Goal: Task Accomplishment & Management: Manage account settings

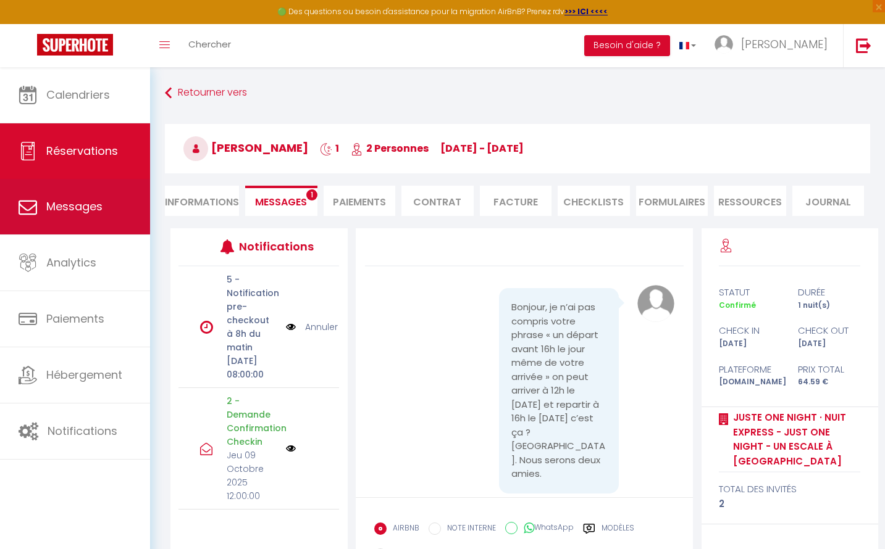
scroll to position [2908, 0]
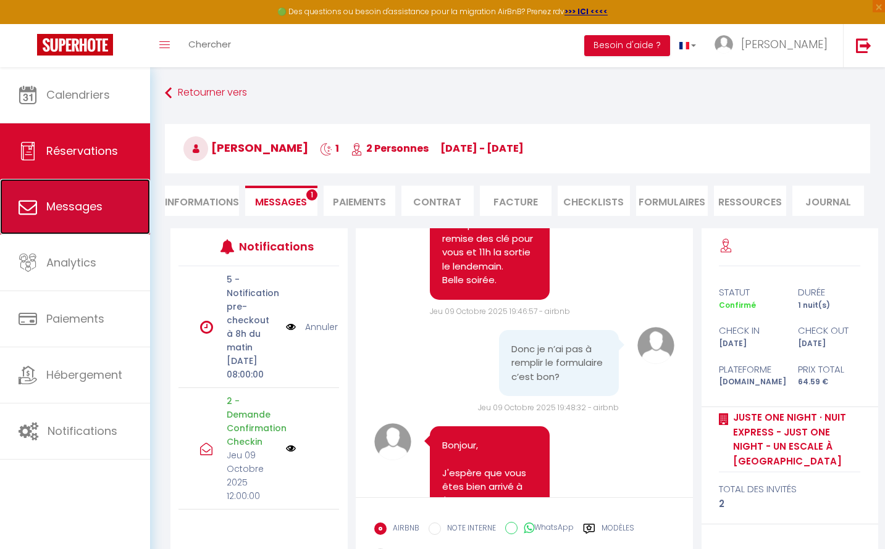
click at [87, 219] on link "Messages" at bounding box center [75, 207] width 150 height 56
select select "message"
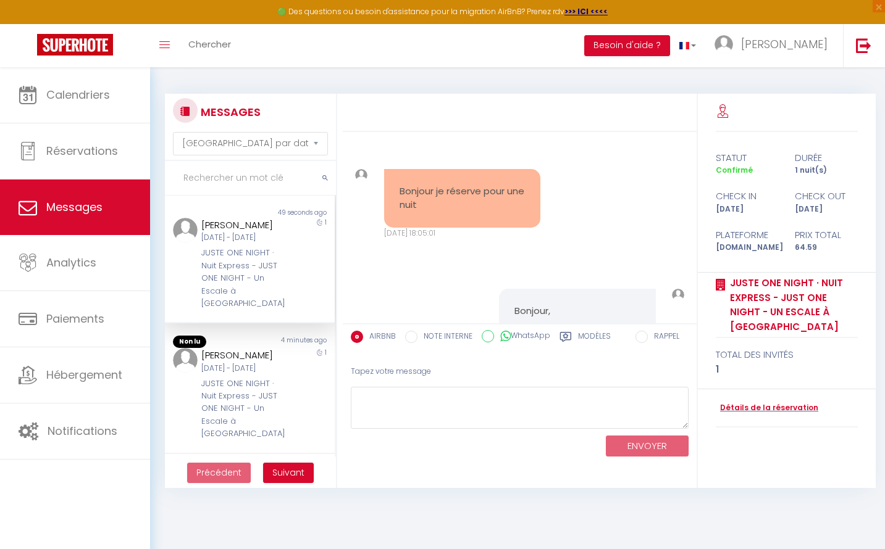
scroll to position [281, 0]
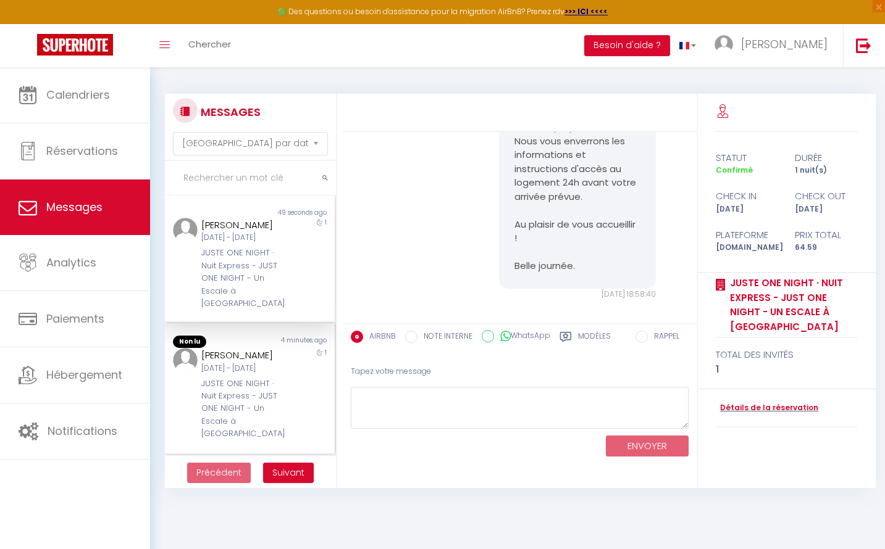
click at [207, 422] on div "JUSTE ONE NIGHT · Nuit Express - JUST ONE NIGHT - Un Escale à [GEOGRAPHIC_DATA]" at bounding box center [242, 409] width 83 height 63
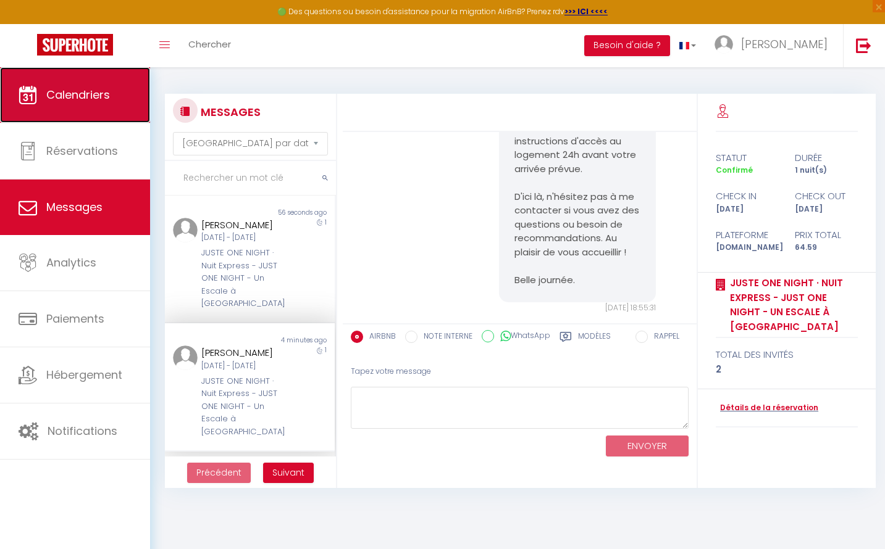
click at [95, 90] on span "Calendriers" at bounding box center [78, 94] width 64 height 15
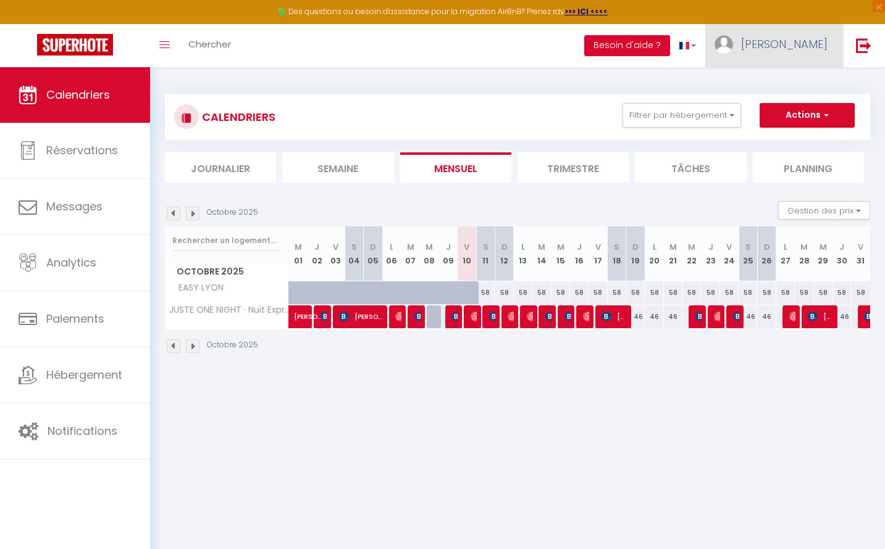
click at [801, 51] on span "[PERSON_NAME]" at bounding box center [784, 43] width 86 height 15
click at [768, 87] on link "Paramètres" at bounding box center [793, 85] width 91 height 21
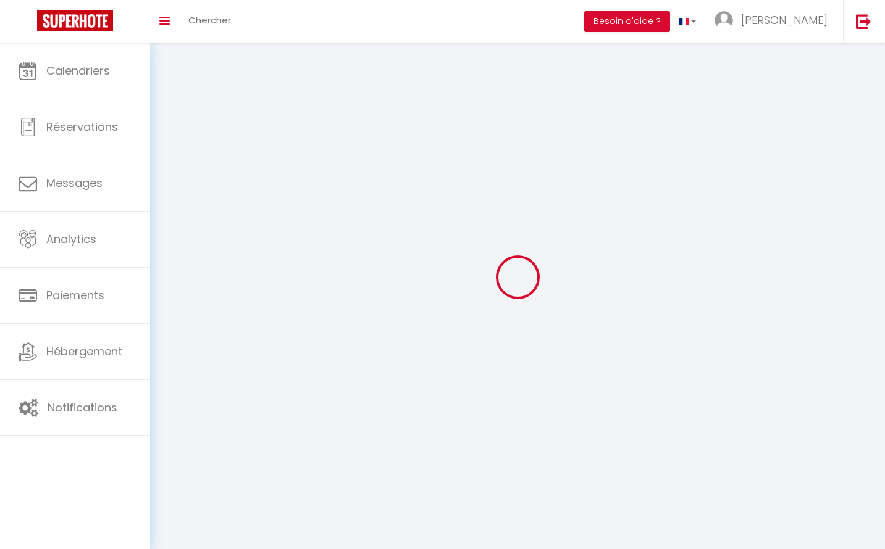
select select "fr"
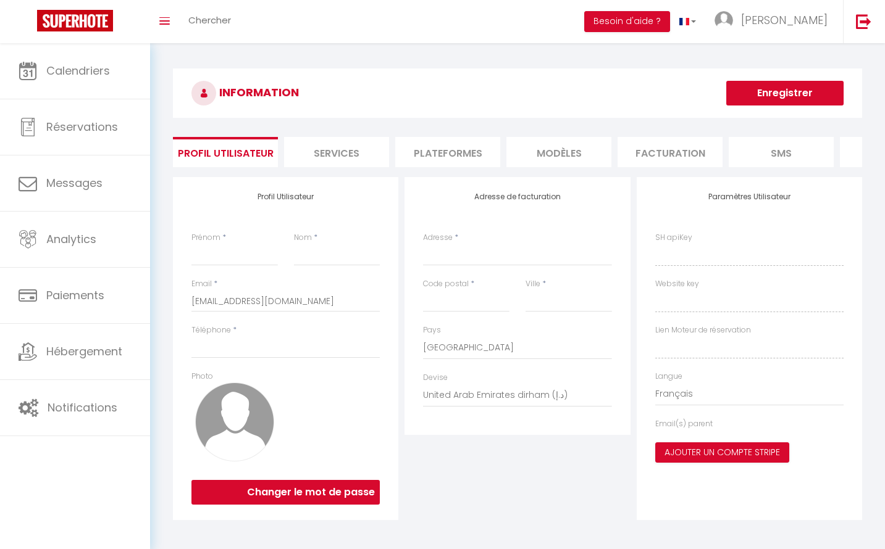
type input "[PERSON_NAME]"
type input "[DEMOGRAPHIC_DATA]"
type input "0753114435"
type input "[STREET_ADDRESS]"
type input "38200"
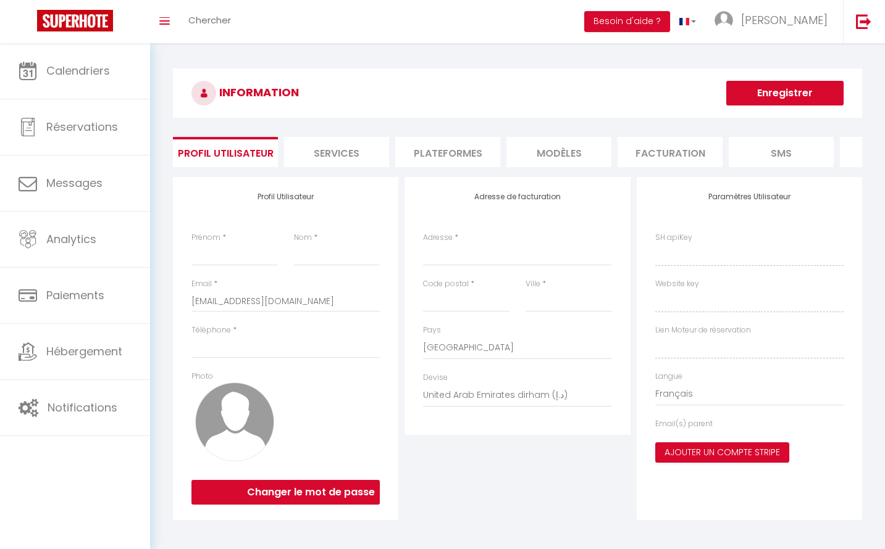
type input "[GEOGRAPHIC_DATA]"
select select "1"
select select "28"
type input "NL0oBBKYm3U7gaeHBJJnRGesN"
type input "BVVHEfDARPEcNsx5wm2KkvkX5"
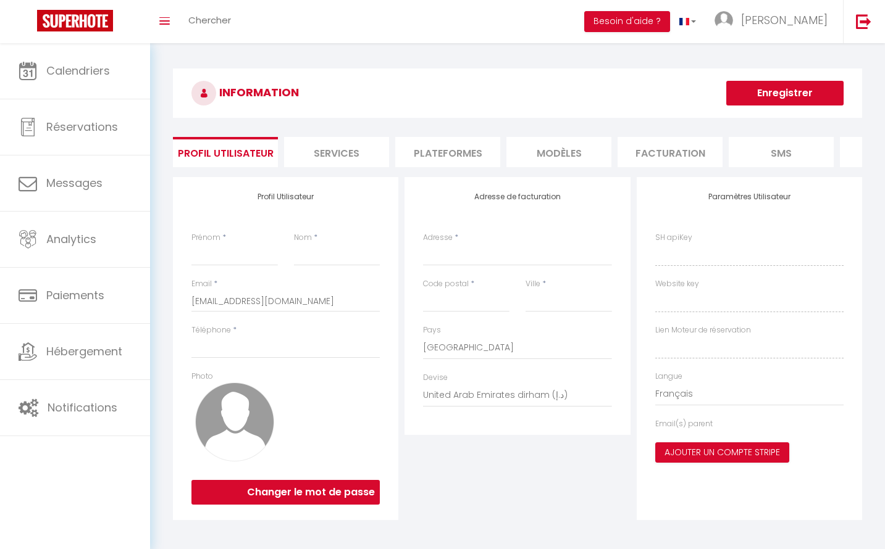
type input "[URL][DOMAIN_NAME]"
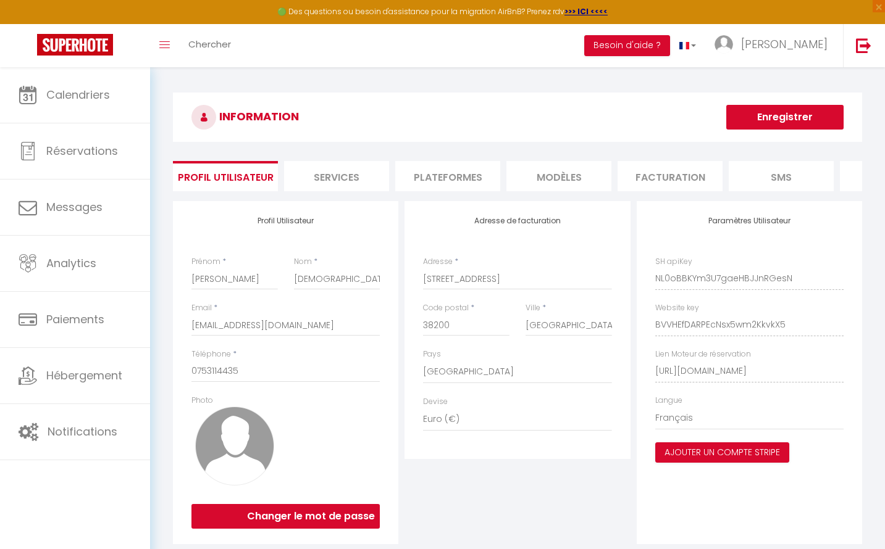
click at [767, 181] on li "SMS" at bounding box center [780, 176] width 105 height 30
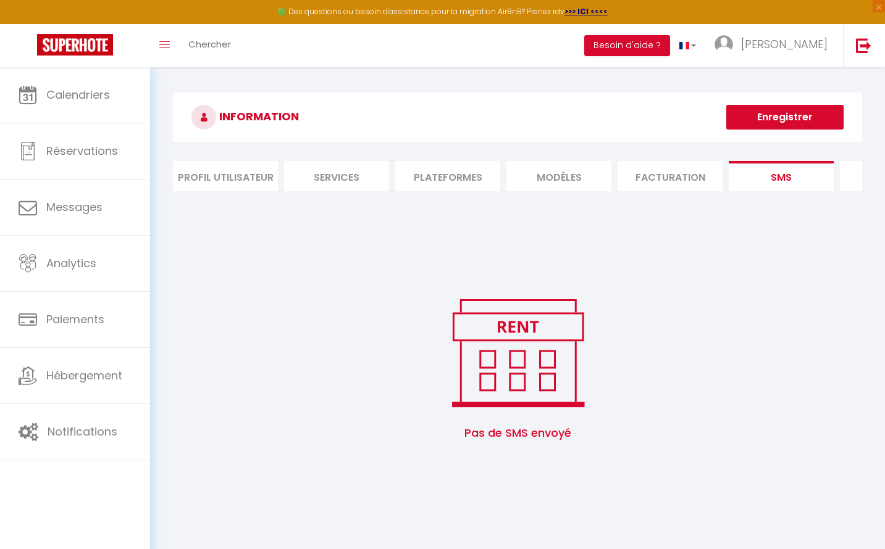
click at [533, 183] on li "MODÈLES" at bounding box center [558, 176] width 105 height 30
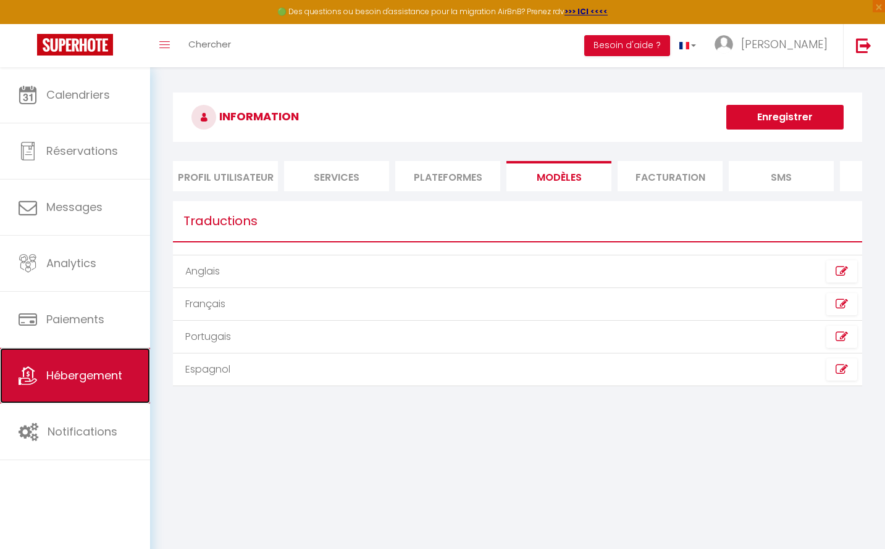
click at [98, 381] on span "Hébergement" at bounding box center [84, 375] width 76 height 15
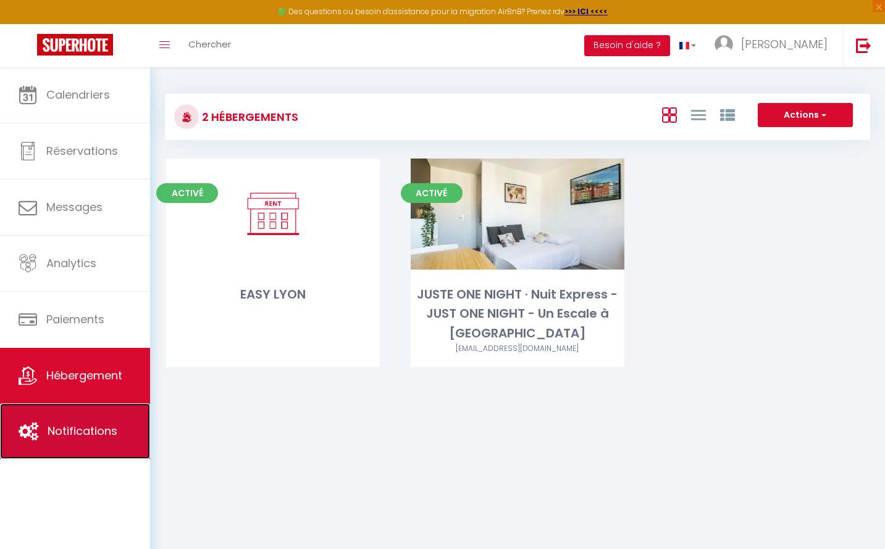
click at [87, 452] on link "Notifications" at bounding box center [75, 432] width 150 height 56
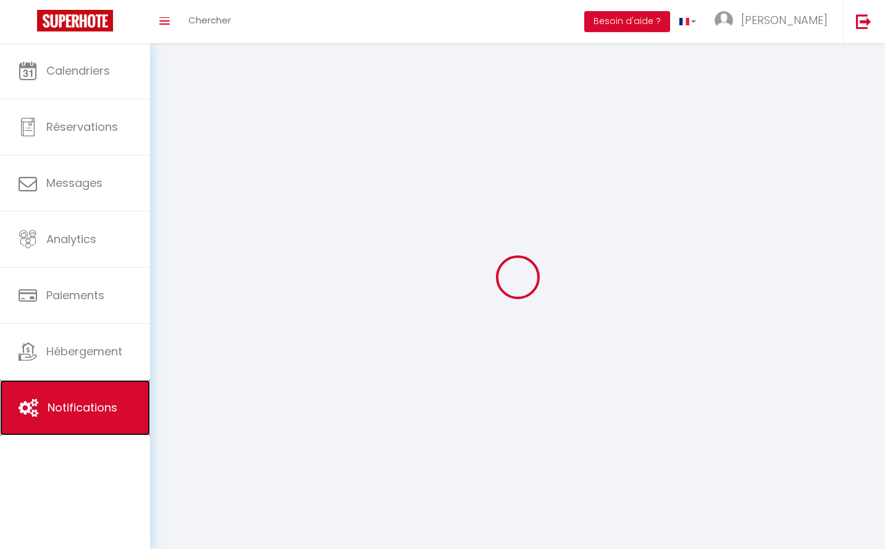
click at [97, 424] on link "Notifications" at bounding box center [75, 408] width 150 height 56
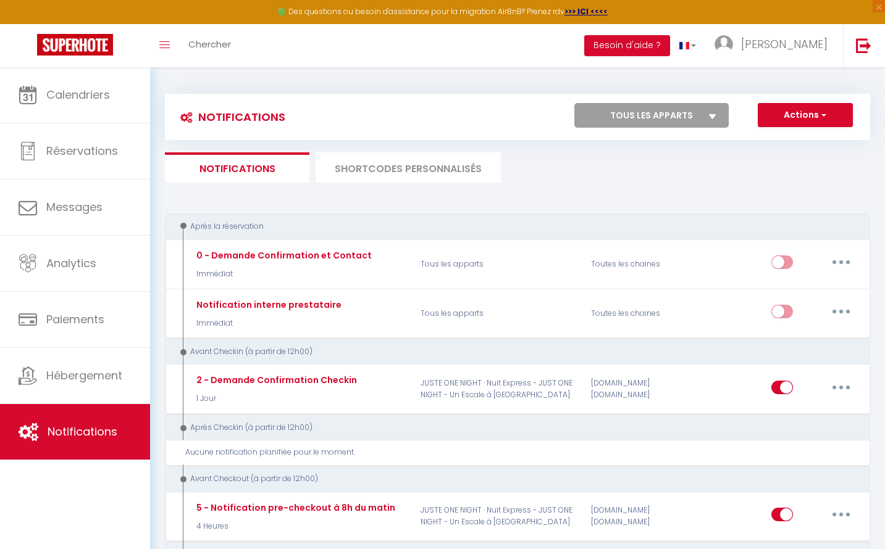
click at [431, 233] on div "Après la réservation" at bounding box center [511, 227] width 669 height 12
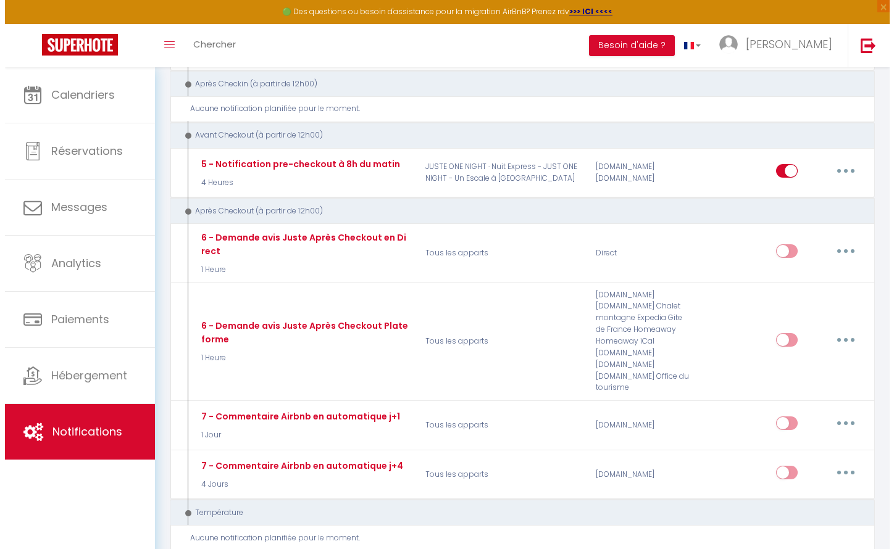
scroll to position [467, 0]
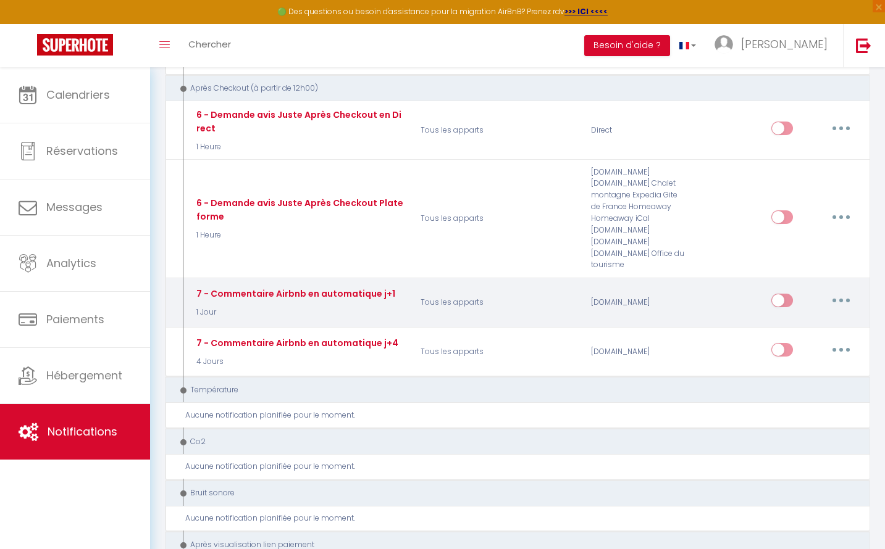
click at [772, 294] on input "checkbox" at bounding box center [782, 303] width 22 height 19
checkbox input "true"
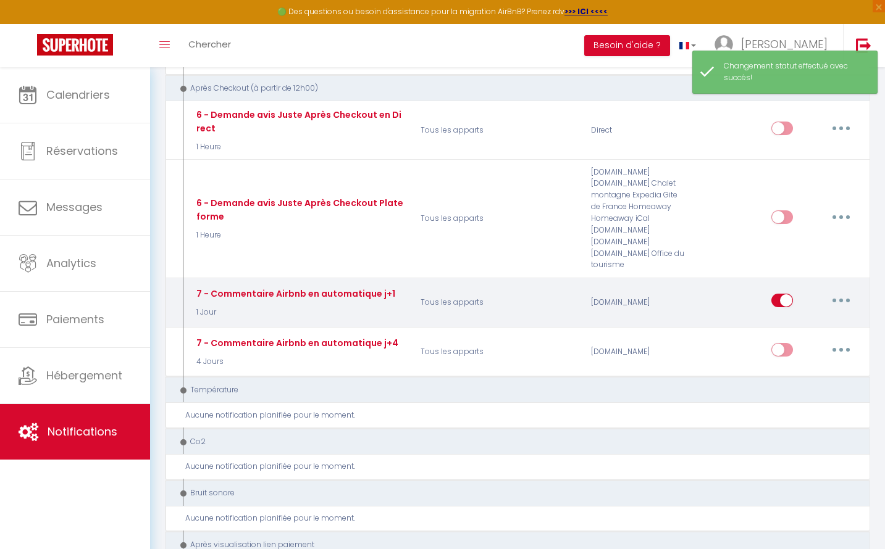
click at [836, 291] on button "button" at bounding box center [841, 301] width 35 height 20
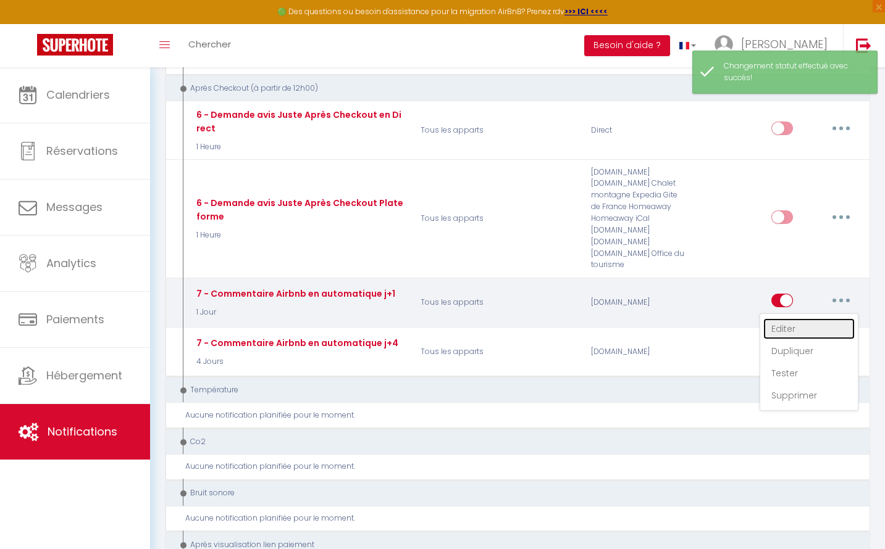
click at [793, 319] on link "Editer" at bounding box center [808, 329] width 91 height 21
type input "7 - Commentaire Airbnb en automatique j+1"
select select "5"
select select "1 Jour"
select select "if_booking_is_paid"
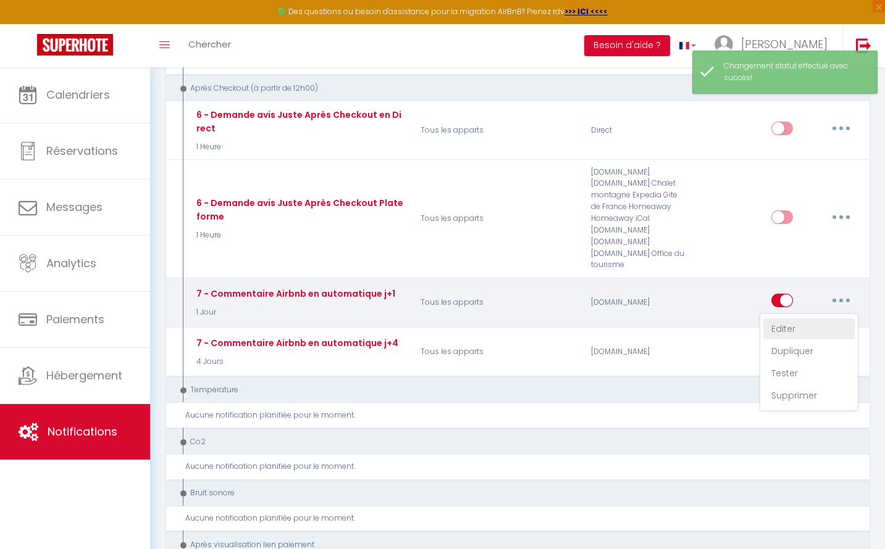
checkbox input "false"
radio input "true"
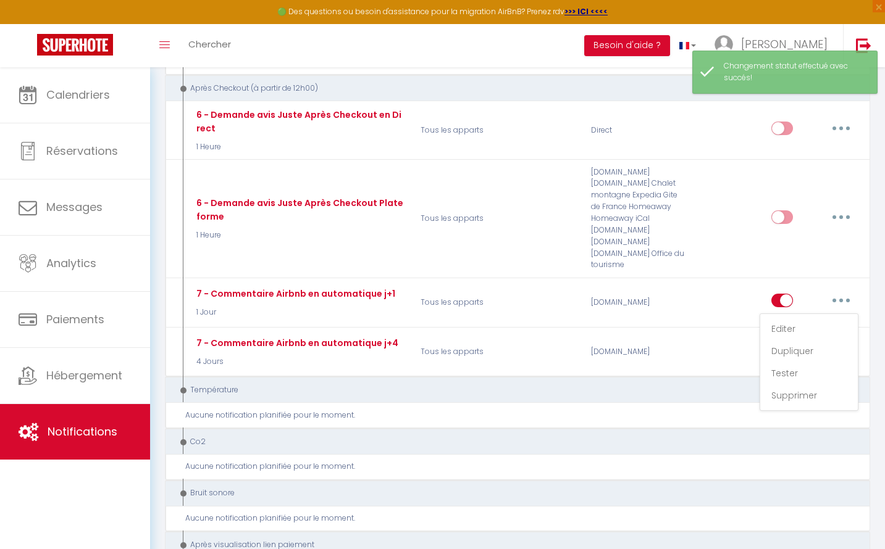
select select "review"
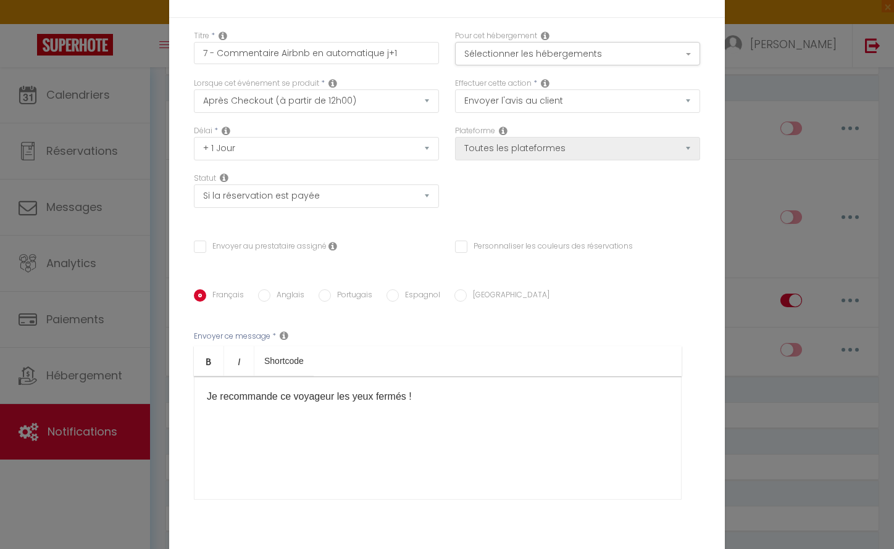
click at [440, 398] on div "Je recommande ce voyageur les yeux fermés !" at bounding box center [438, 438] width 488 height 123
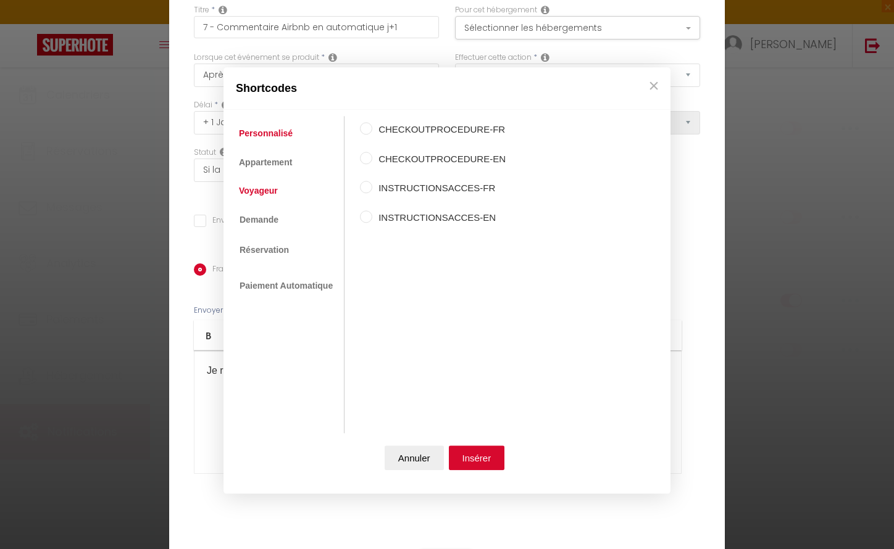
click at [267, 189] on link "Voyageur" at bounding box center [258, 191] width 51 height 22
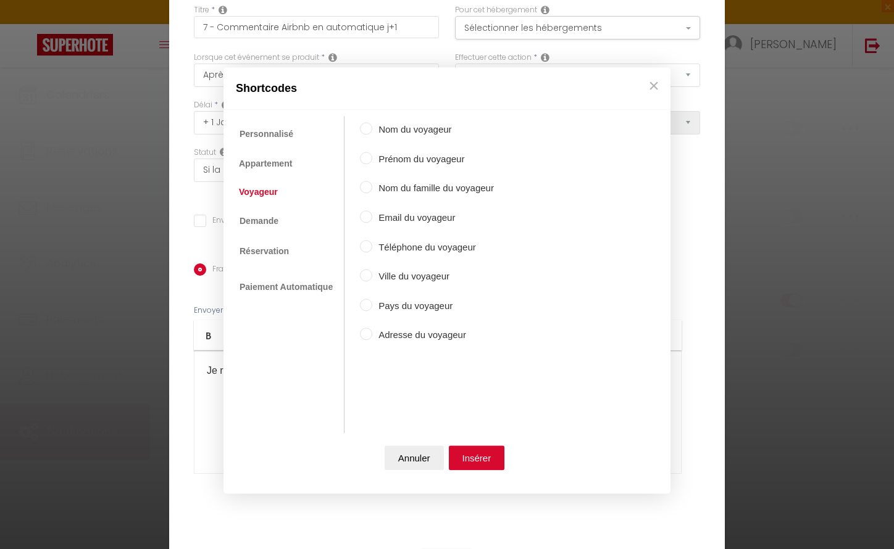
click at [396, 161] on label "Prénom du voyageur" at bounding box center [433, 159] width 122 height 15
click at [372, 161] on input "Prénom du voyageur" at bounding box center [366, 158] width 12 height 12
radio input "true"
click at [472, 456] on button "Insérer" at bounding box center [477, 458] width 56 height 25
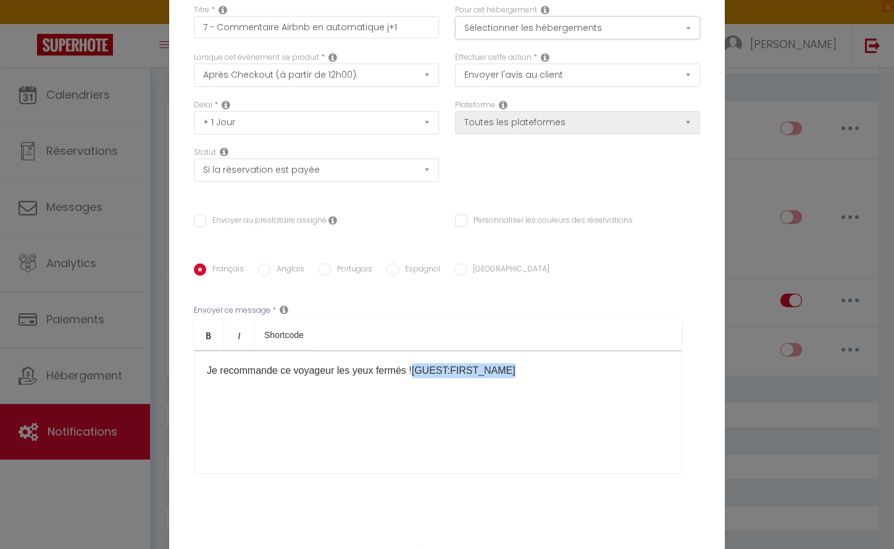
drag, startPoint x: 407, startPoint y: 369, endPoint x: 511, endPoint y: 377, distance: 104.0
click at [511, 377] on div "Je recommande ce voyageur les yeux fermés ! [GUEST:FIRST_NAME] ​" at bounding box center [438, 412] width 488 height 123
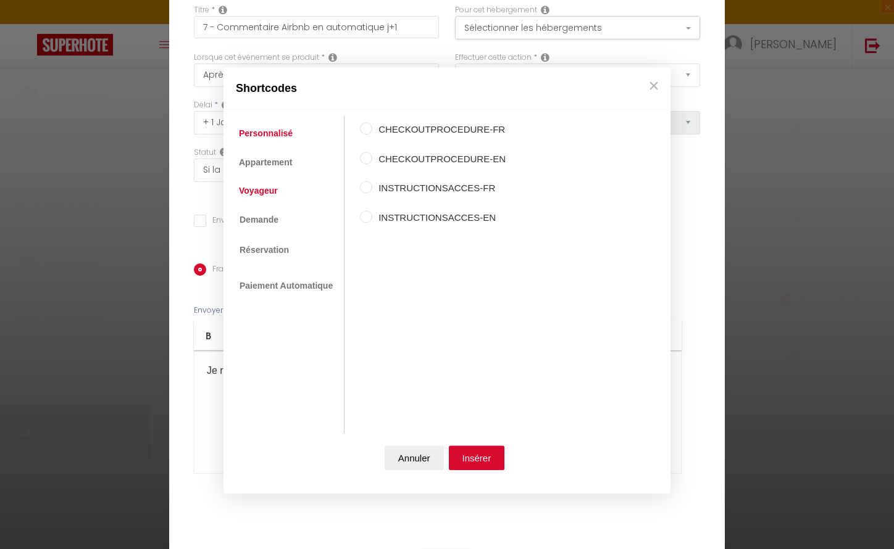
click at [278, 198] on link "Voyageur" at bounding box center [258, 191] width 51 height 22
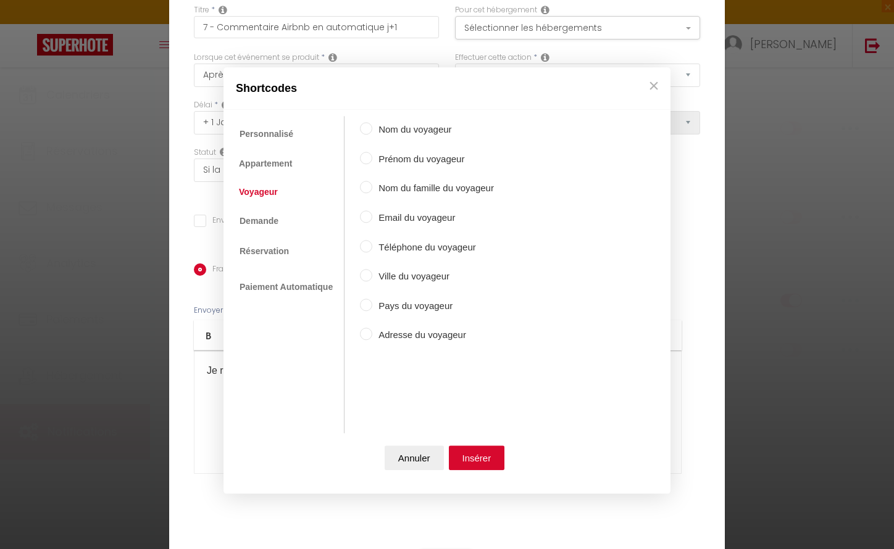
click at [406, 161] on label "Prénom du voyageur" at bounding box center [433, 159] width 122 height 15
click at [372, 161] on input "Prénom du voyageur" at bounding box center [366, 158] width 12 height 12
radio input "true"
click at [481, 455] on button "Insérer" at bounding box center [477, 458] width 56 height 25
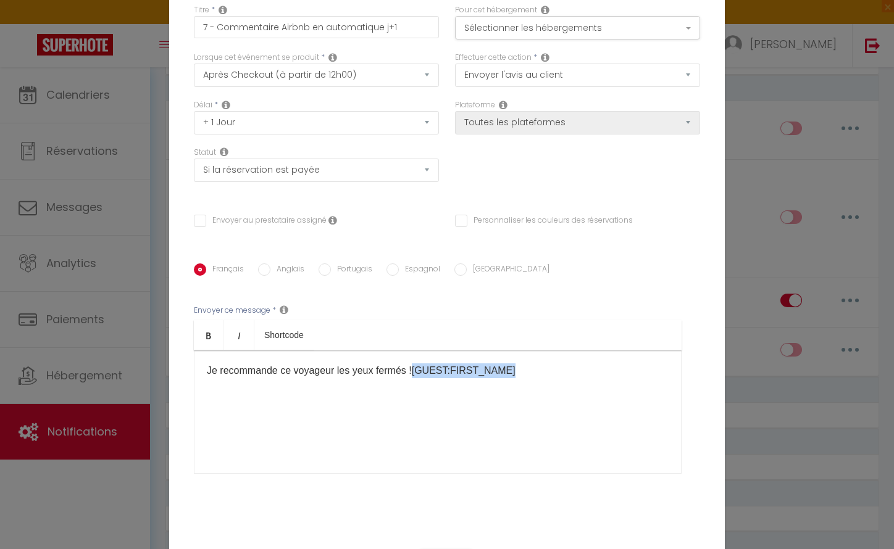
drag, startPoint x: 407, startPoint y: 370, endPoint x: 502, endPoint y: 369, distance: 94.5
click at [501, 370] on p "Je recommande ce voyageur les yeux fermés ! [GUEST:FIRST_NAME] ​" at bounding box center [438, 371] width 462 height 15
drag, startPoint x: 276, startPoint y: 372, endPoint x: 328, endPoint y: 372, distance: 51.9
click at [328, 372] on p "Je recommande ce voyageur les yeux fermés ! ​" at bounding box center [438, 371] width 462 height 15
drag, startPoint x: 441, startPoint y: 370, endPoint x: 371, endPoint y: 369, distance: 70.4
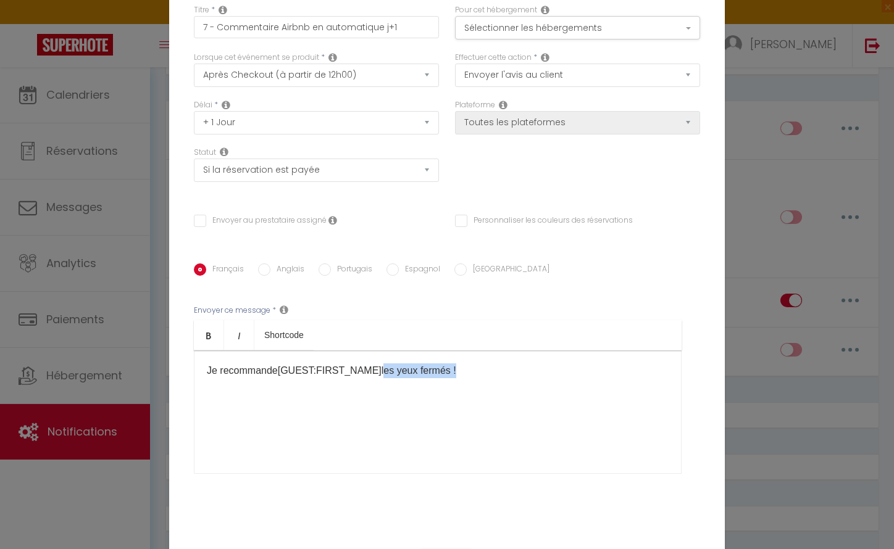
click at [371, 369] on p "Je recommande [GUEST:FIRST_NAME] ​ les yeux fermés ! ​" at bounding box center [438, 371] width 462 height 15
click at [774, 225] on div "Modifier la notification × Titre * 7 - Commentaire Airbnb en automatique j+1 Po…" at bounding box center [447, 274] width 894 height 549
click at [524, 374] on p "Je recommande [GUEST:FIRST_NAME]​ il a tenu le logement !​" at bounding box center [438, 371] width 462 height 15
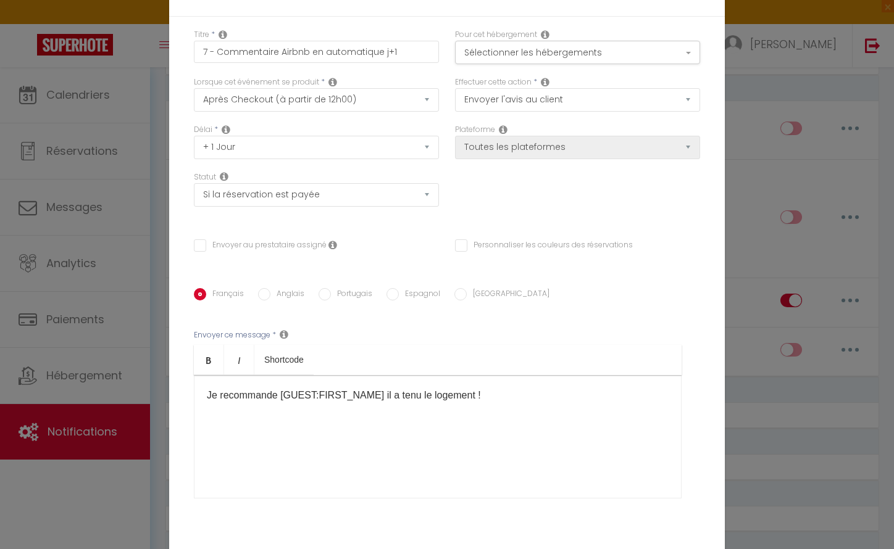
scroll to position [0, 0]
click at [483, 52] on button "Sélectionner les hébergements" at bounding box center [577, 53] width 245 height 23
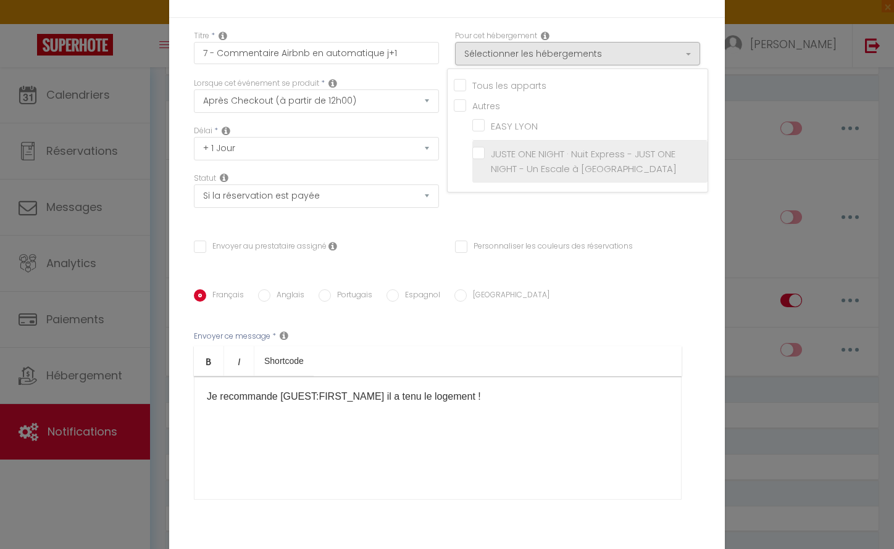
click at [485, 152] on label "JUSTE ONE NIGHT · Nuit Express - JUST ONE NIGHT - Un Escale à [GEOGRAPHIC_DATA]" at bounding box center [592, 161] width 215 height 29
click at [478, 156] on input "JUSTE ONE NIGHT · Nuit Express - JUST ONE NIGHT - Un Escale à [GEOGRAPHIC_DATA]" at bounding box center [589, 162] width 235 height 12
checkbox input "true"
checkbox input "false"
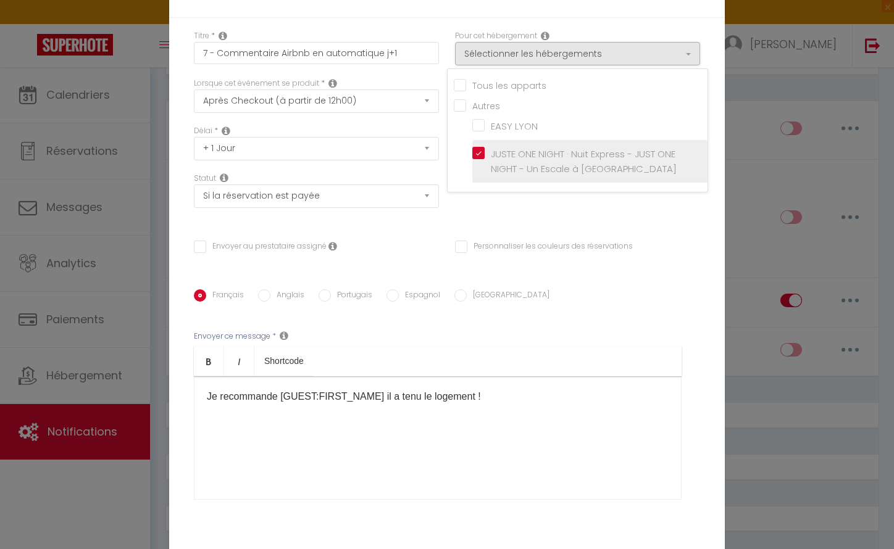
checkbox input "false"
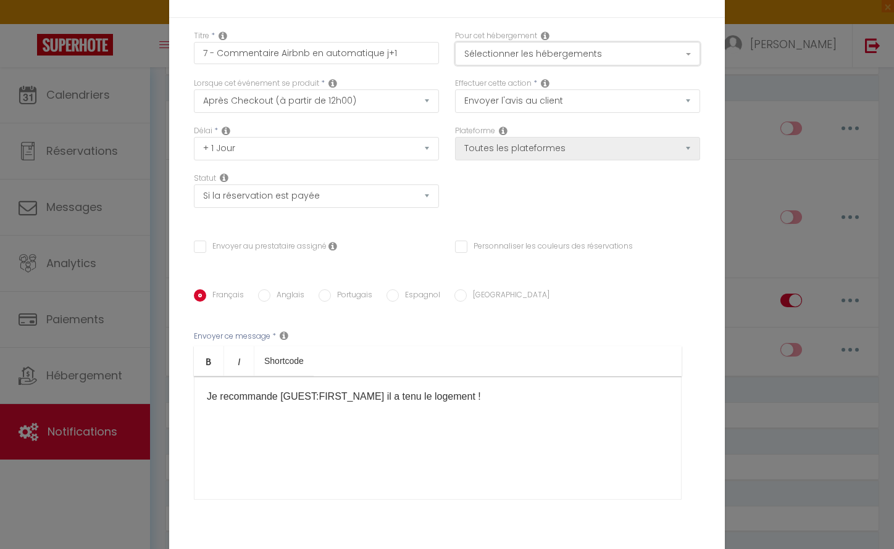
click at [486, 54] on button "Sélectionner les hébergements" at bounding box center [577, 53] width 245 height 23
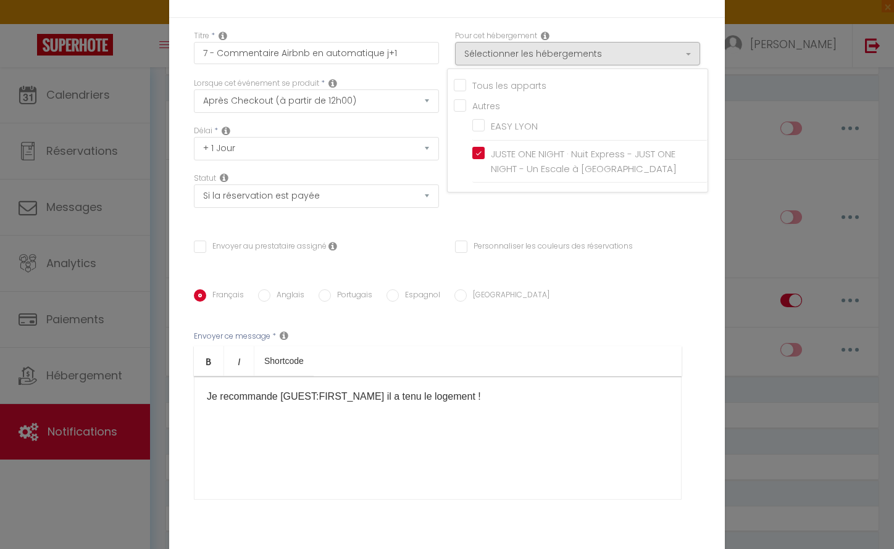
click at [422, 79] on div "Lorsque cet événement se produit * Après la réservation Avant Checkin (à partir…" at bounding box center [316, 95] width 245 height 35
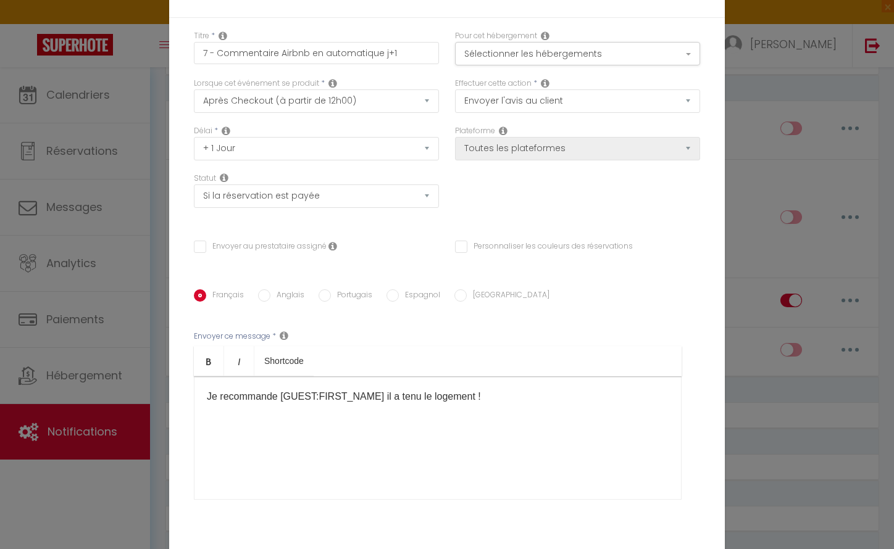
click at [499, 130] on icon at bounding box center [503, 131] width 9 height 10
drag, startPoint x: 541, startPoint y: 182, endPoint x: 650, endPoint y: 161, distance: 111.4
click at [543, 182] on div "Délai * Immédiat + 10 Minutes + 1 Heure + 2 Heures + 3 Heures + 4 Heures + 5 He…" at bounding box center [447, 172] width 522 height 95
click at [537, 95] on select "Envoyer un email Envoyer un SMS Envoyer une notification push Envoyer l'avis au…" at bounding box center [577, 101] width 245 height 23
drag, startPoint x: 468, startPoint y: 396, endPoint x: 477, endPoint y: 421, distance: 26.4
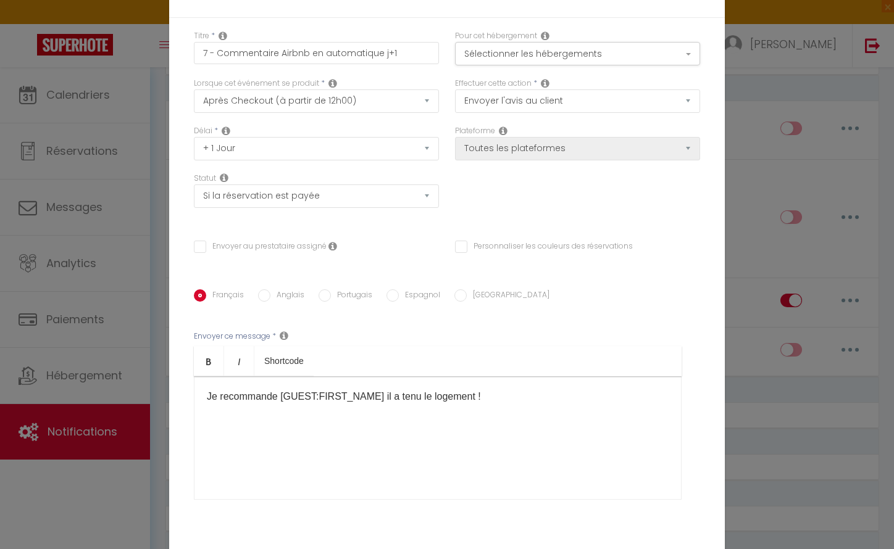
click at [467, 396] on p "Je recommande [GUEST:FIRST_NAME]​ il a tenu le logement !​" at bounding box center [438, 397] width 462 height 15
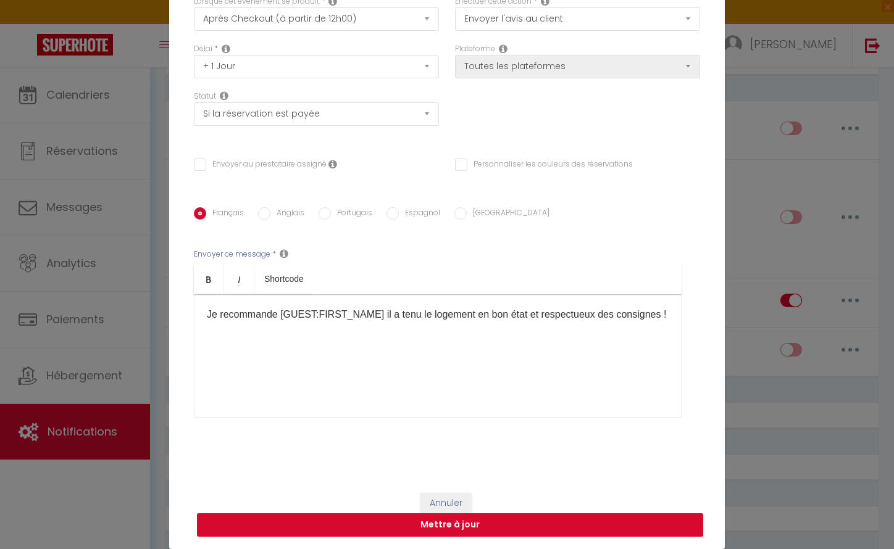
click at [419, 530] on button "Mettre à jour" at bounding box center [450, 525] width 506 height 23
checkbox input "false"
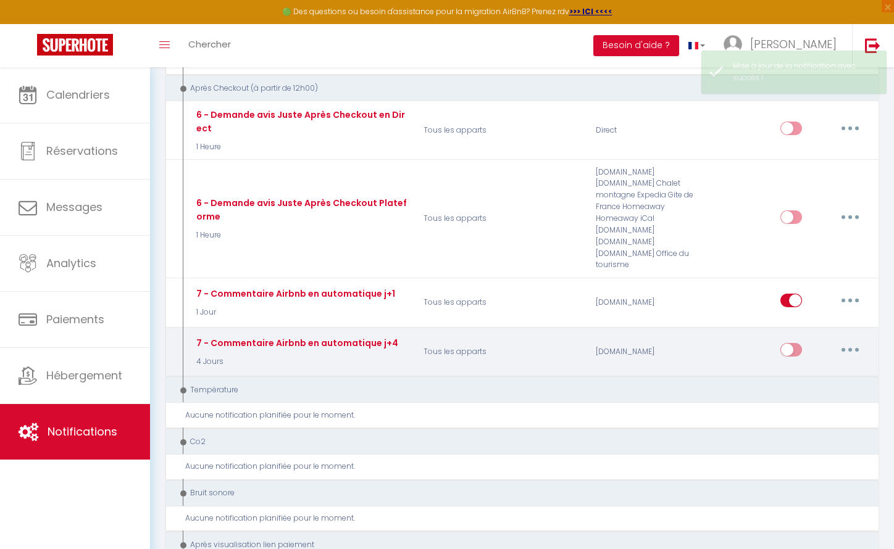
checkbox input "true"
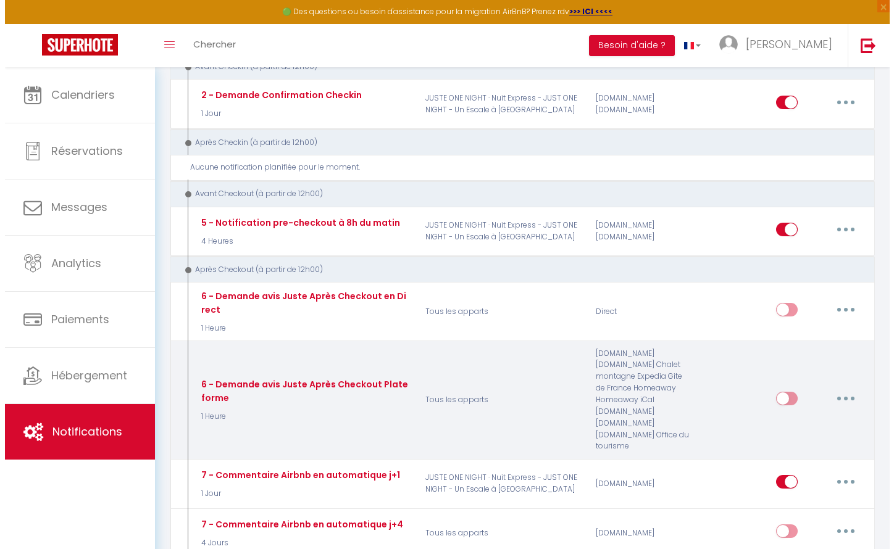
scroll to position [290, 0]
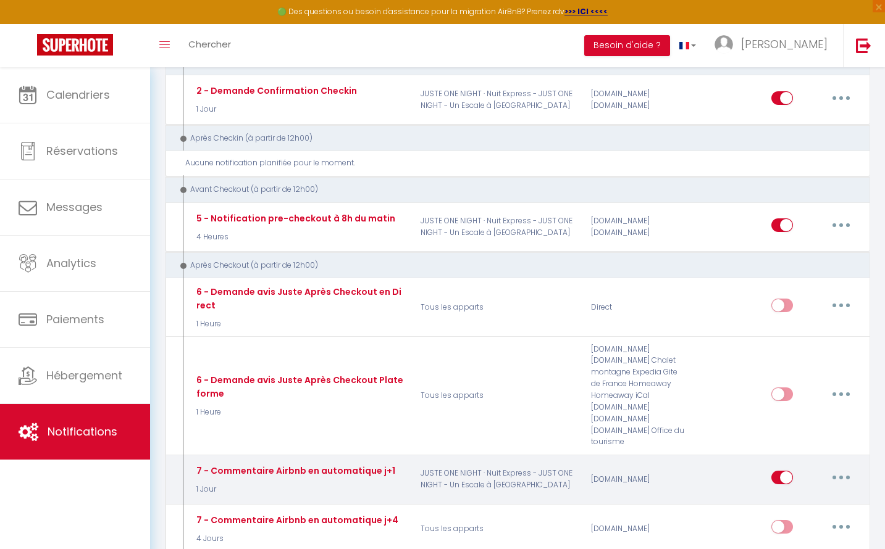
click at [397, 462] on div "7 - Commentaire Airbnb en automatique j+1 1 Jour" at bounding box center [298, 480] width 227 height 36
click at [848, 468] on button "button" at bounding box center [841, 478] width 35 height 20
click at [802, 496] on link "Editer" at bounding box center [808, 506] width 91 height 21
type input "7 - Commentaire Airbnb en automatique j+1"
select select "5"
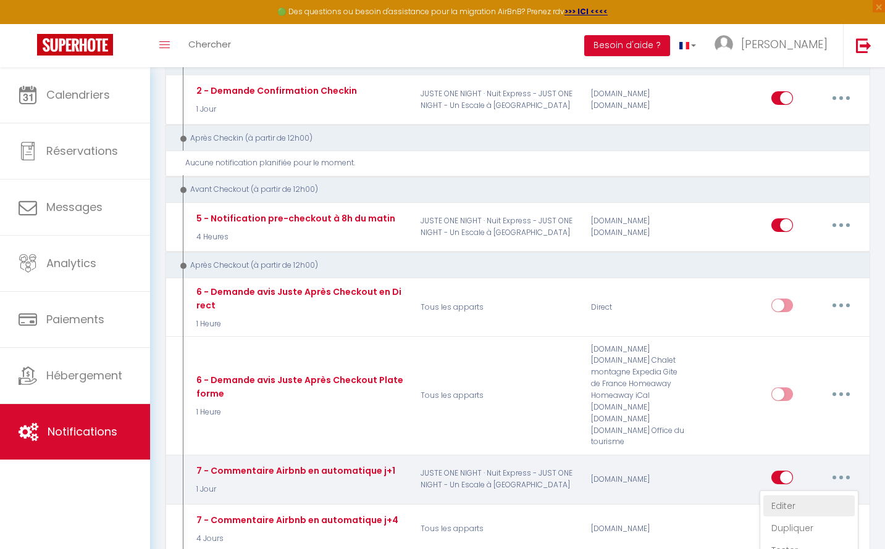
select select "review"
select select "1 Jour"
select select "if_booking_is_paid"
checkbox input "false"
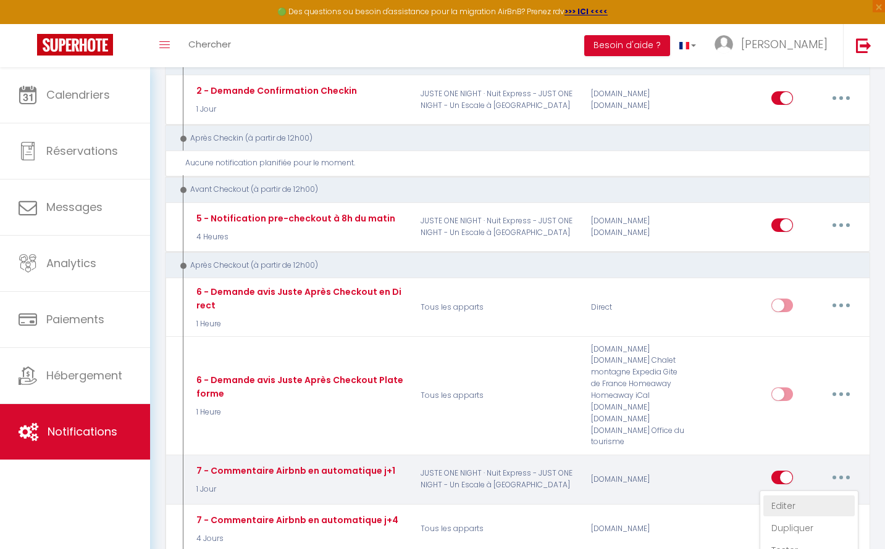
radio input "true"
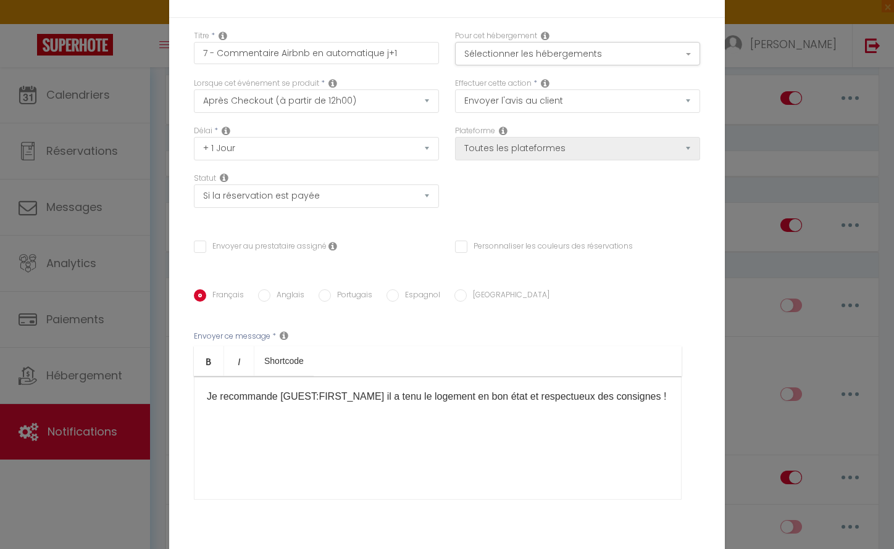
click at [377, 390] on p "Je recommande [GUEST:FIRST_NAME]​ il a tenu le logement en bon état et respectu…" at bounding box center [438, 397] width 462 height 15
drag, startPoint x: 409, startPoint y: 321, endPoint x: 370, endPoint y: 322, distance: 38.3
click at [370, 390] on p "Je recommande [GUEST:FIRST_NAME]​ il a tenu le logement en bon état et respectu…" at bounding box center [438, 397] width 462 height 15
click at [517, 390] on p "Je recommande [GUEST:FIRST_NAME]​, pendant son séjour le logement en bon état e…" at bounding box center [438, 405] width 462 height 30
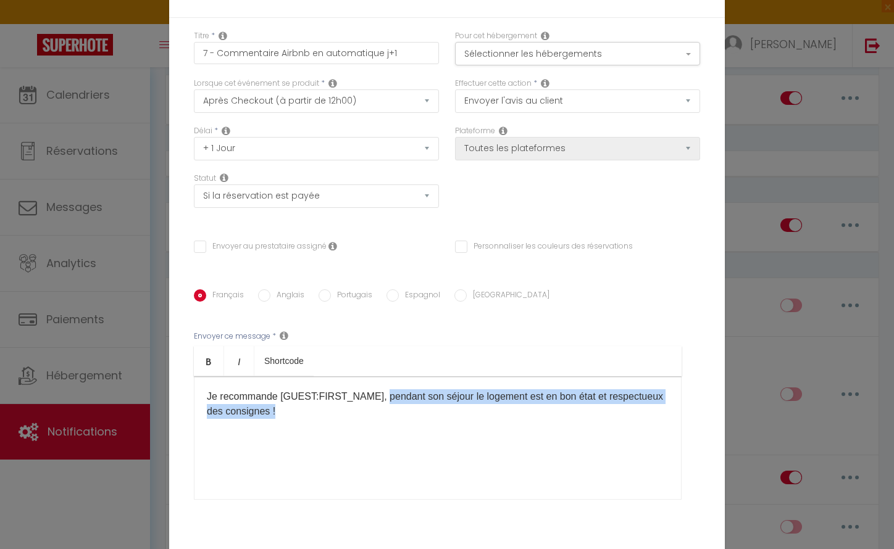
drag, startPoint x: 377, startPoint y: 320, endPoint x: 380, endPoint y: 354, distance: 34.8
click at [380, 377] on div "Je recommande [GUEST:FIRST_NAME]​, pendant son séjour le logement est en bon ét…" at bounding box center [438, 438] width 488 height 123
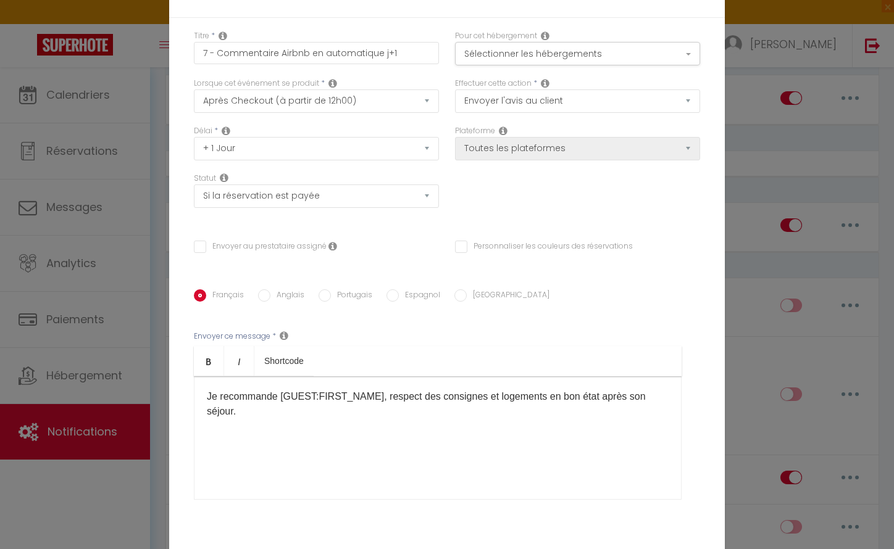
click at [484, 390] on p "Je recommande [GUEST:FIRST_NAME]​, respect des consignes et logements en bon ét…" at bounding box center [438, 405] width 462 height 30
click at [577, 390] on p "Je recommande [GUEST:FIRST_NAME]​, respect des consignes et a gardé le logement…" at bounding box center [438, 405] width 462 height 30
drag, startPoint x: 609, startPoint y: 317, endPoint x: 614, endPoint y: 335, distance: 19.2
click at [614, 390] on p "Je recommande [GUEST:FIRST_NAME]​, respect des consignes et a gardé le logement…" at bounding box center [438, 405] width 462 height 30
click at [607, 390] on p "Je recommande [GUEST:FIRST_NAME]​, respect des consignes et a gardé le logement…" at bounding box center [438, 397] width 462 height 15
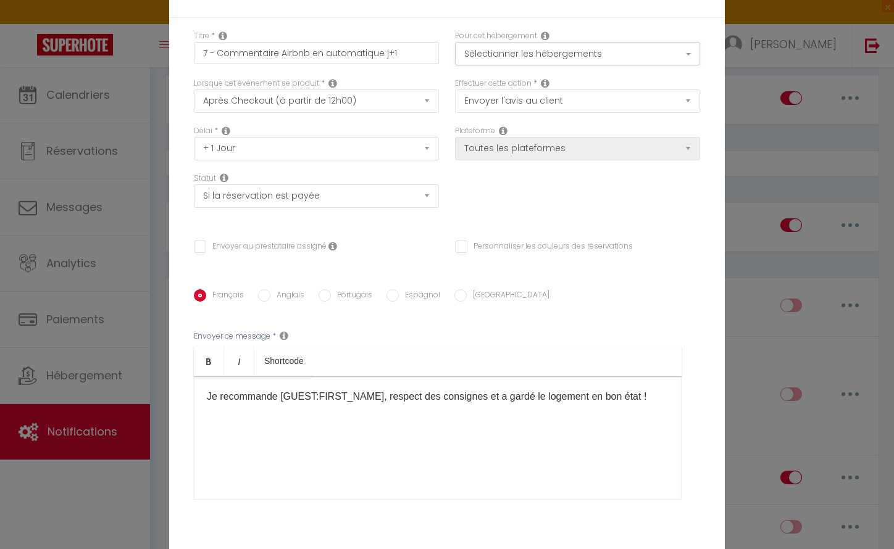
checkbox input "false"
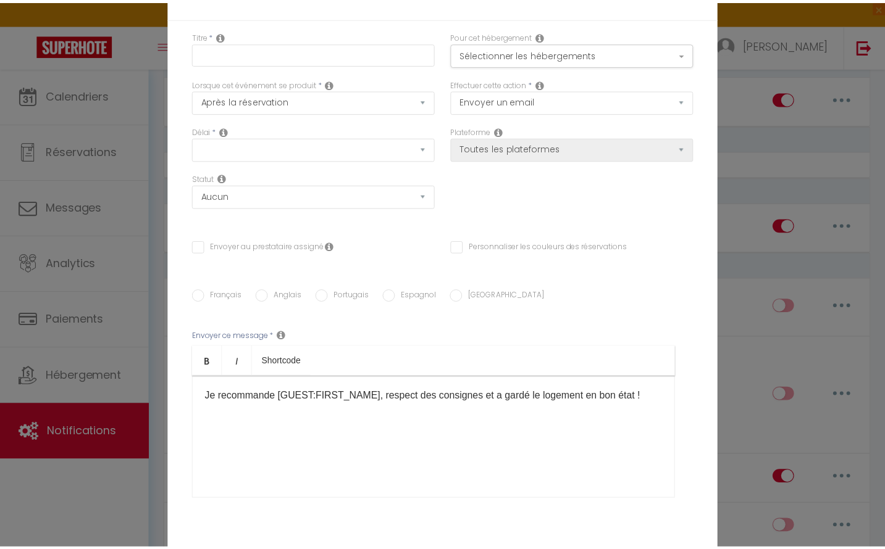
scroll to position [0, 0]
